Goal: Check status: Check status

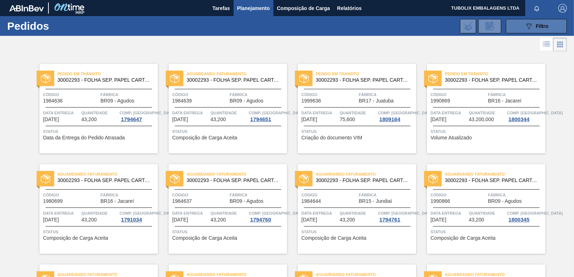
click at [539, 25] on span "Filtro" at bounding box center [542, 26] width 13 height 6
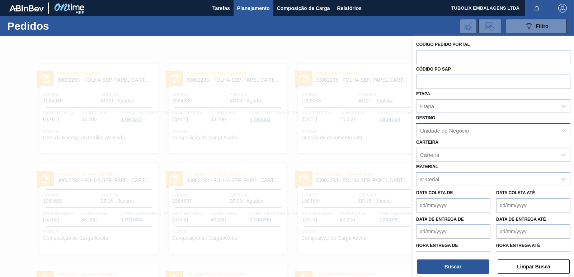
click at [439, 131] on div "Unidade de Negócio" at bounding box center [444, 131] width 49 height 6
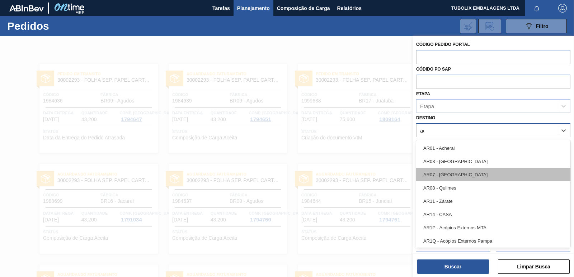
type input "agu"
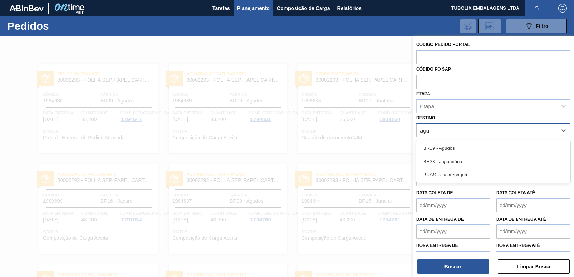
click at [458, 150] on div "BR09 - Agudos" at bounding box center [493, 148] width 154 height 13
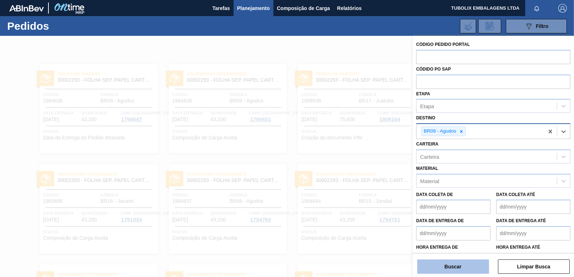
click at [460, 273] on button "Buscar" at bounding box center [453, 267] width 72 height 14
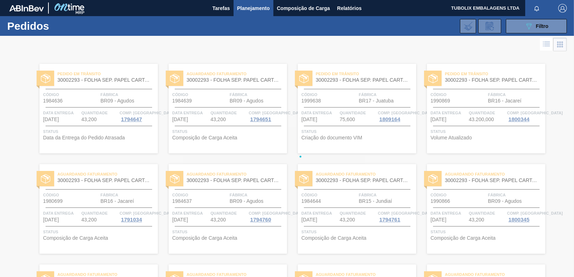
click at [462, 268] on div at bounding box center [287, 156] width 574 height 241
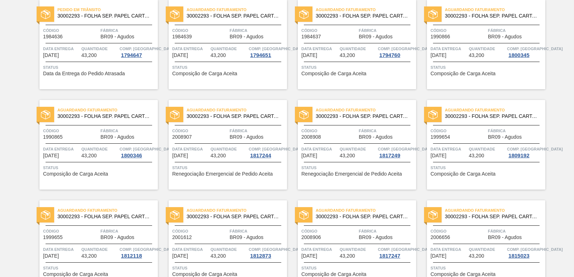
scroll to position [72, 0]
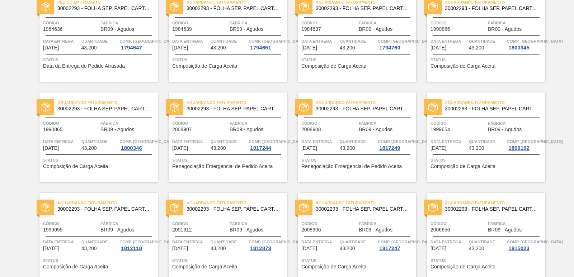
click at [368, 120] on span "Fábrica" at bounding box center [387, 123] width 56 height 7
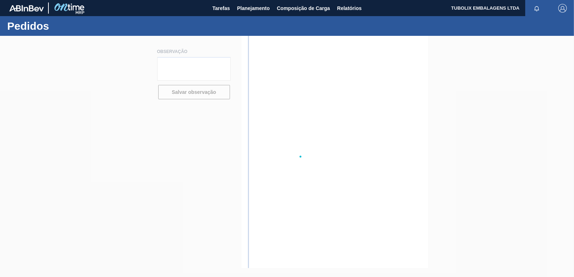
click at [368, 120] on div at bounding box center [287, 156] width 574 height 241
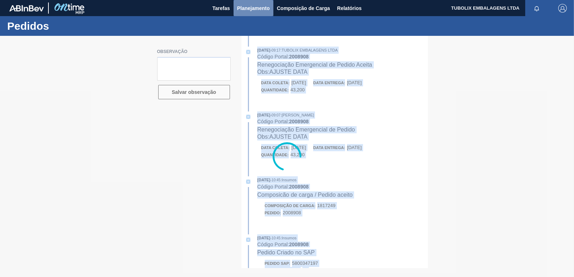
click at [248, 5] on span "Planejamento" at bounding box center [253, 8] width 33 height 9
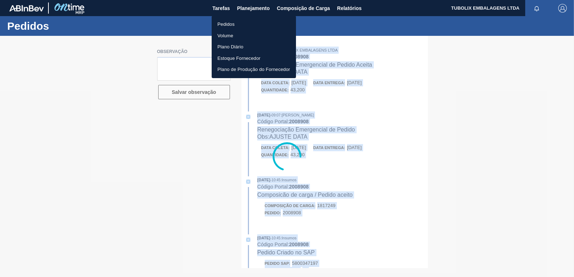
click at [233, 21] on li "Pedidos" at bounding box center [254, 24] width 84 height 11
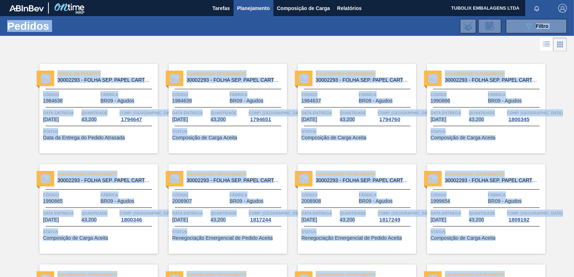
click at [440, 48] on div at bounding box center [287, 44] width 574 height 17
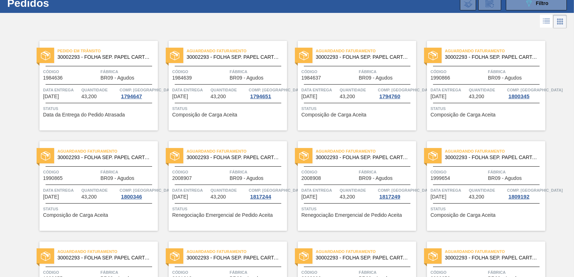
scroll to position [36, 0]
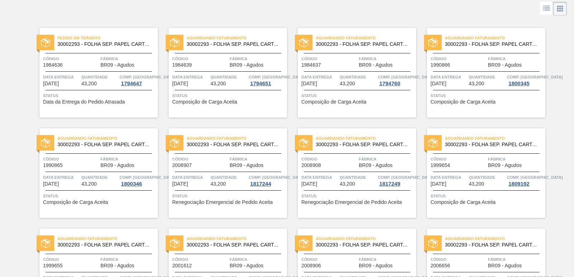
click at [472, 159] on span "Código" at bounding box center [458, 159] width 56 height 7
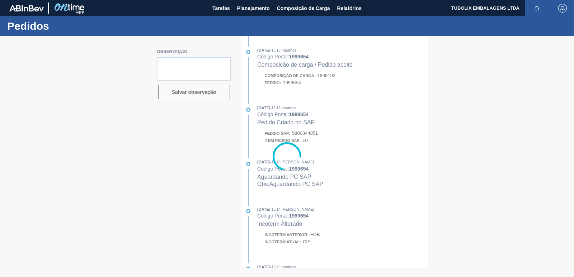
click at [418, 136] on div at bounding box center [287, 156] width 574 height 241
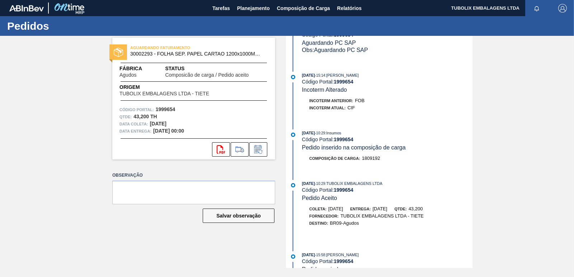
scroll to position [212, 0]
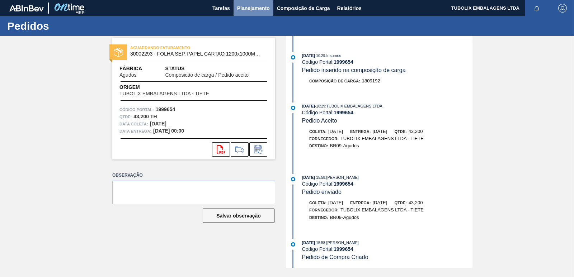
click at [257, 8] on span "Planejamento" at bounding box center [253, 8] width 33 height 9
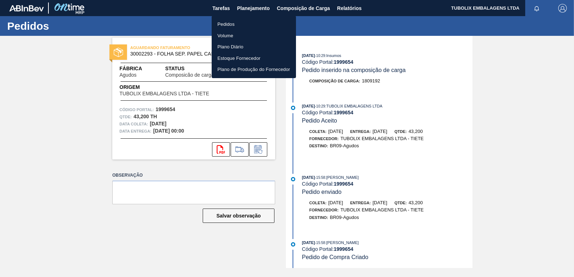
click at [229, 23] on li "Pedidos" at bounding box center [254, 24] width 84 height 11
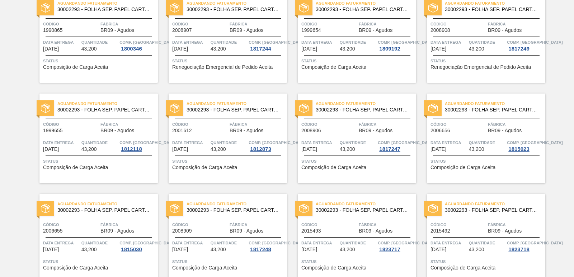
scroll to position [132, 0]
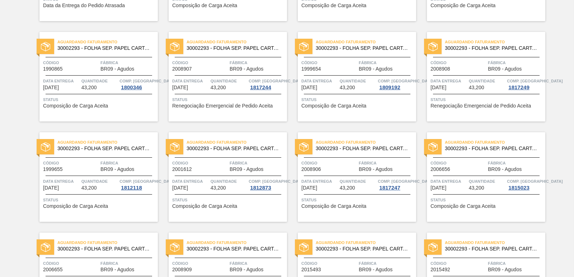
click at [457, 73] on div "Aguardando Faturamento 30002293 - FOLHA SEP. PAPEL CARTAO 1200x1000M 350g Códig…" at bounding box center [486, 77] width 118 height 90
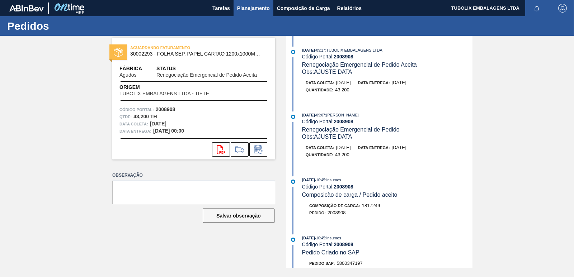
click at [251, 10] on span "Planejamento" at bounding box center [253, 8] width 33 height 9
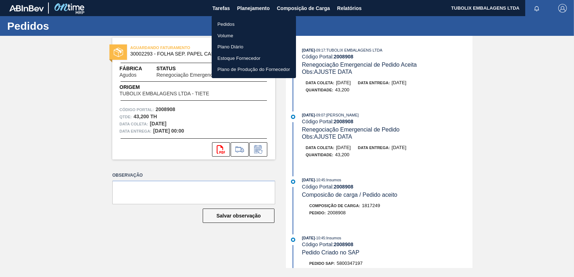
click at [230, 22] on li "Pedidos" at bounding box center [254, 24] width 84 height 11
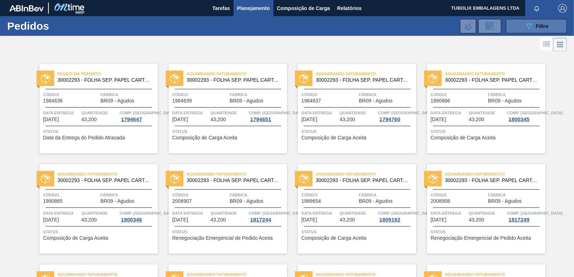
click at [541, 23] on span "Filtro" at bounding box center [542, 26] width 13 height 6
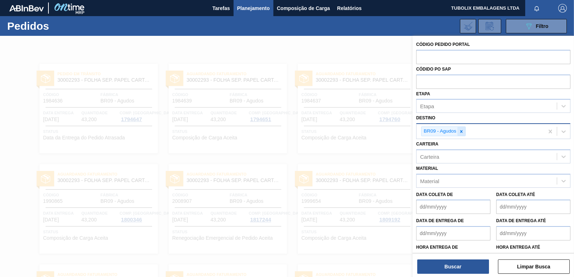
click at [462, 131] on icon at bounding box center [461, 131] width 3 height 3
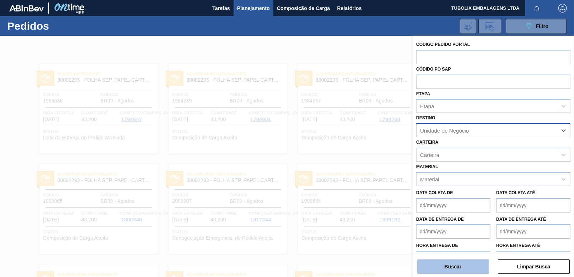
click at [448, 262] on button "Buscar" at bounding box center [453, 267] width 72 height 14
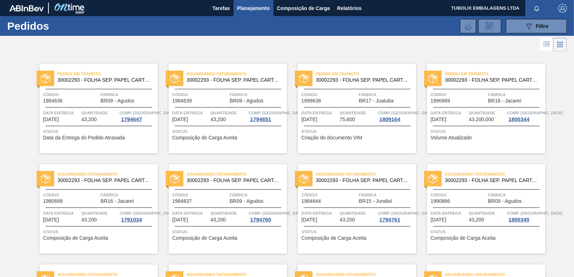
click at [562, 7] on img "button" at bounding box center [562, 8] width 9 height 9
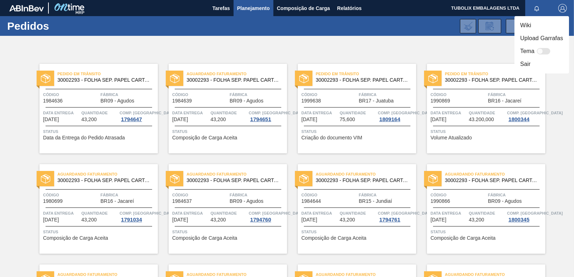
click at [525, 64] on li "Sair" at bounding box center [541, 64] width 55 height 13
